Goal: Feedback & Contribution: Leave review/rating

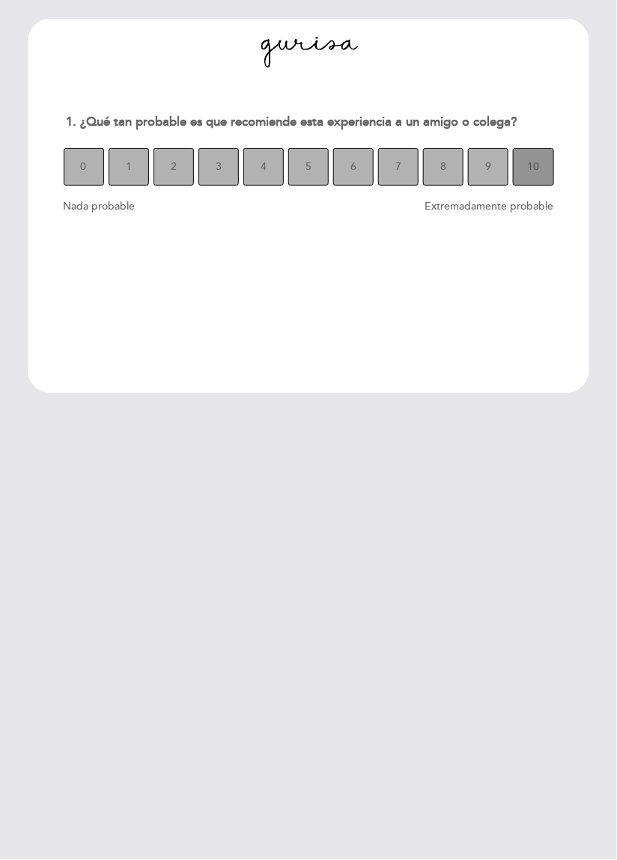
click at [541, 175] on button "10" at bounding box center [533, 166] width 40 height 37
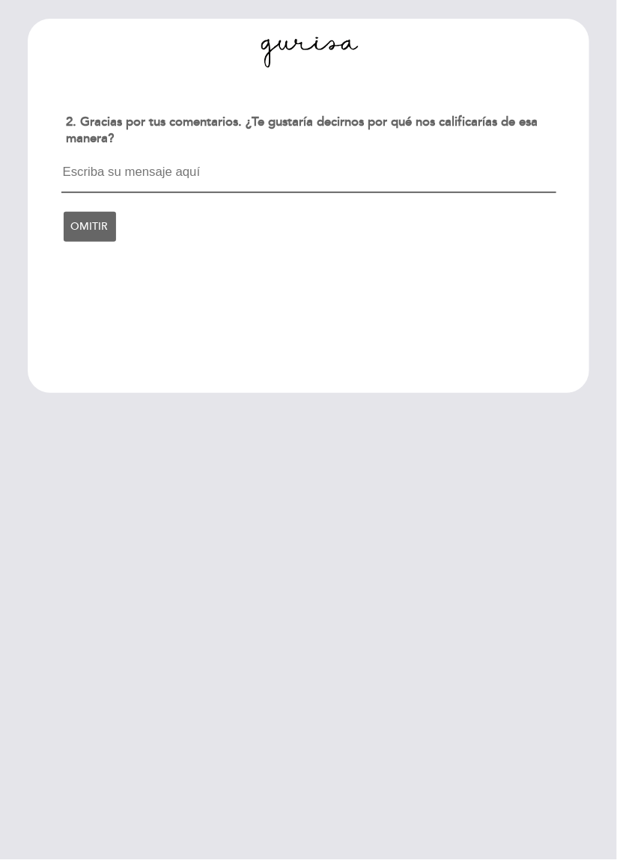
click at [96, 169] on textarea at bounding box center [308, 179] width 495 height 28
type textarea "Una comida y un servicio excepcional."
click at [105, 228] on span "CONTINUAR" at bounding box center [103, 225] width 64 height 42
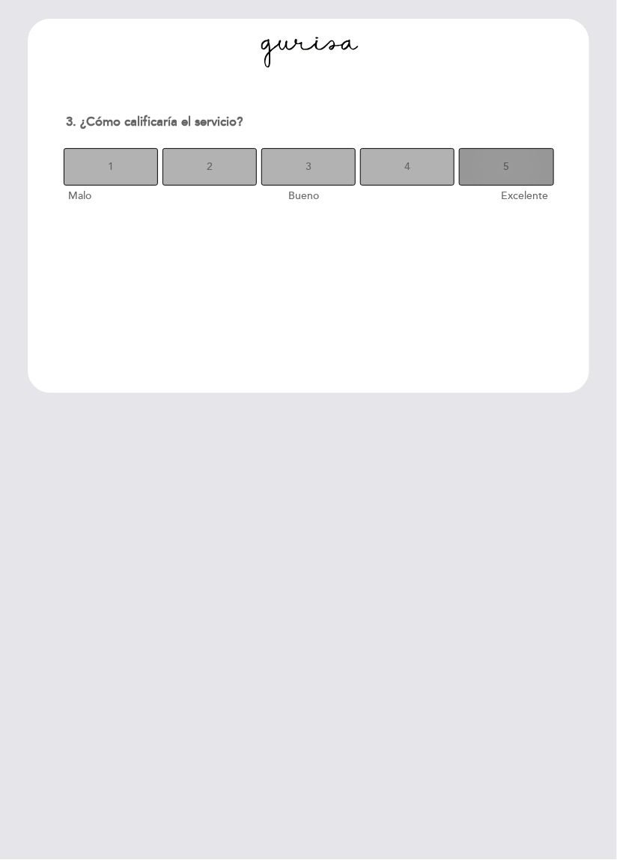
click at [516, 171] on button "5" at bounding box center [506, 166] width 94 height 37
click at [519, 177] on button "5" at bounding box center [506, 166] width 94 height 37
click at [518, 176] on button "5" at bounding box center [506, 166] width 94 height 37
click at [512, 180] on button "5" at bounding box center [506, 166] width 94 height 37
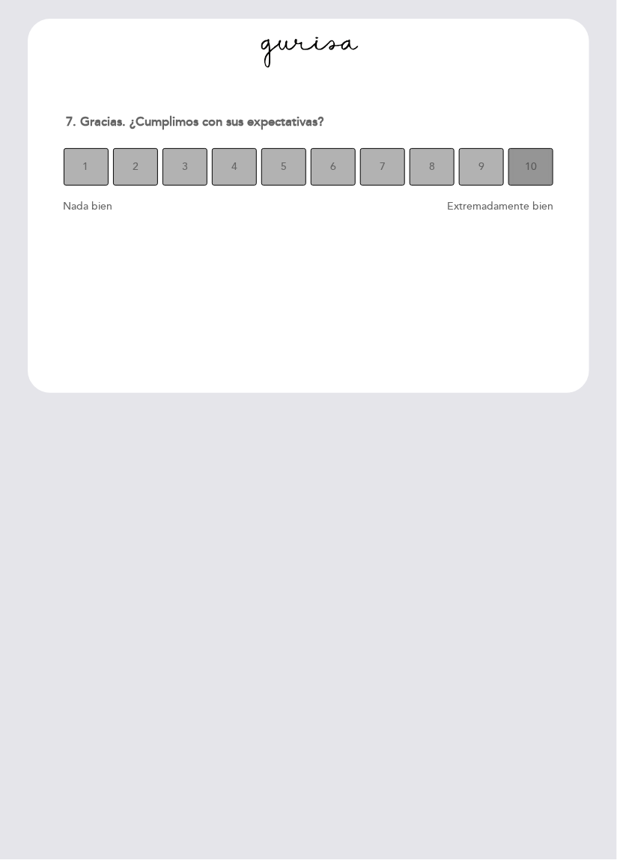
click at [541, 168] on button "10" at bounding box center [530, 166] width 45 height 37
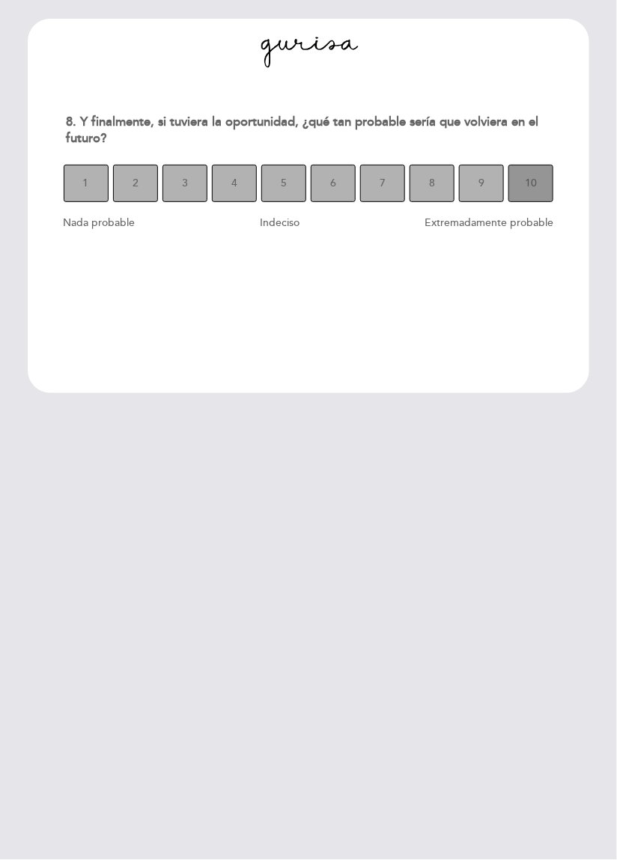
click at [538, 192] on button "10" at bounding box center [530, 183] width 45 height 37
select select "es"
